Goal: Information Seeking & Learning: Find specific fact

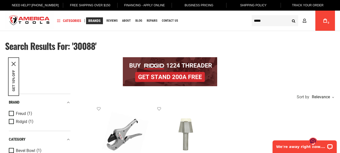
type input "**********"
click at [96, 21] on span "Brands" at bounding box center [94, 21] width 12 height 4
click at [93, 19] on span "Brands" at bounding box center [94, 21] width 12 height 4
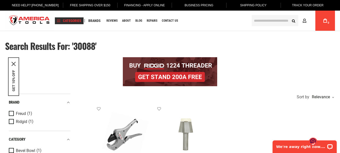
click at [66, 20] on span "Categories" at bounding box center [69, 21] width 24 height 4
click at [90, 18] on link "Brands" at bounding box center [94, 20] width 17 height 7
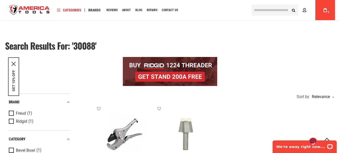
scroll to position [237, 0]
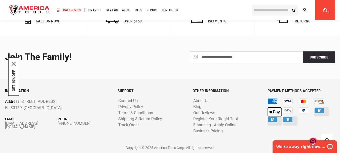
click at [14, 64] on icon "close icon" at bounding box center [14, 64] width 4 height 4
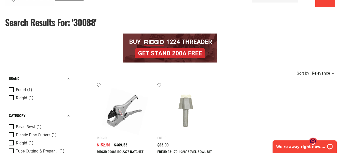
scroll to position [0, 0]
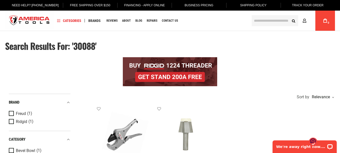
click at [95, 16] on div "Navigation Categories Plumbing Tools Drain Cleaning Diagnostics Pressing ‹ › Di…" at bounding box center [151, 21] width 194 height 20
click at [95, 19] on span "Brands" at bounding box center [94, 21] width 12 height 4
click at [126, 19] on span "About" at bounding box center [126, 20] width 9 height 3
